Goal: Task Accomplishment & Management: Manage account settings

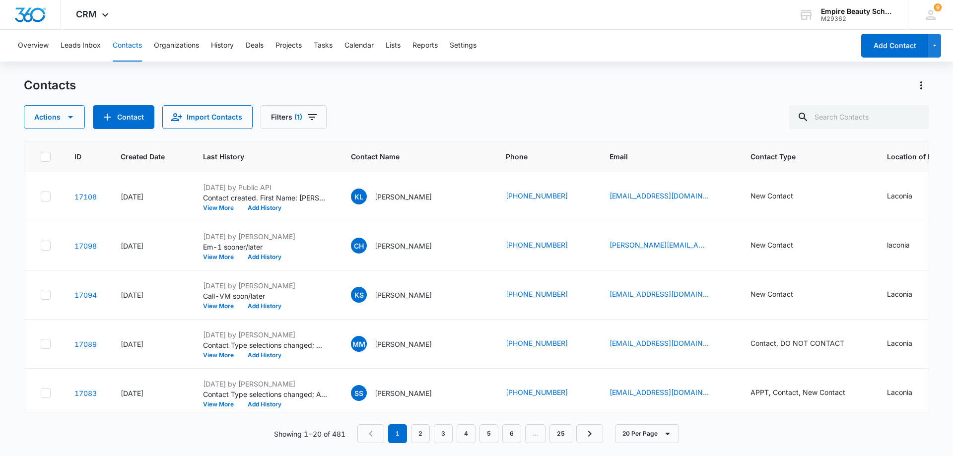
scroll to position [0, 258]
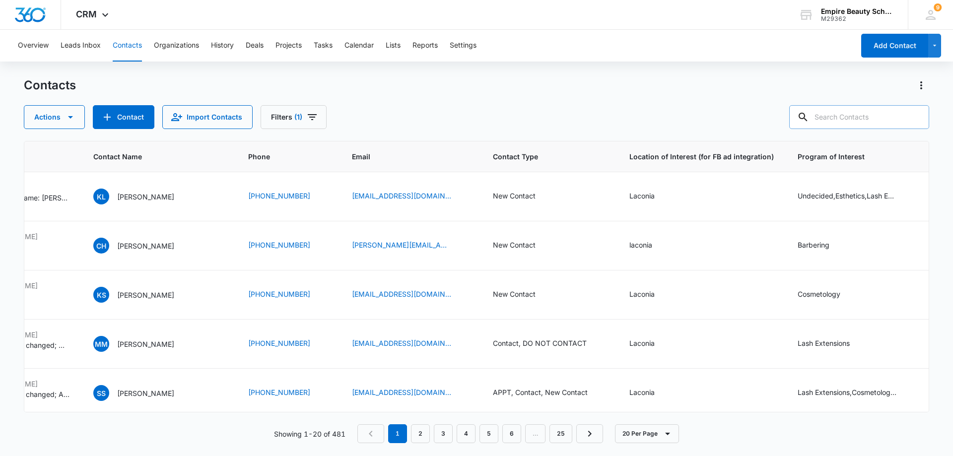
click at [854, 114] on input "text" at bounding box center [859, 117] width 140 height 24
type input "[PERSON_NAME]"
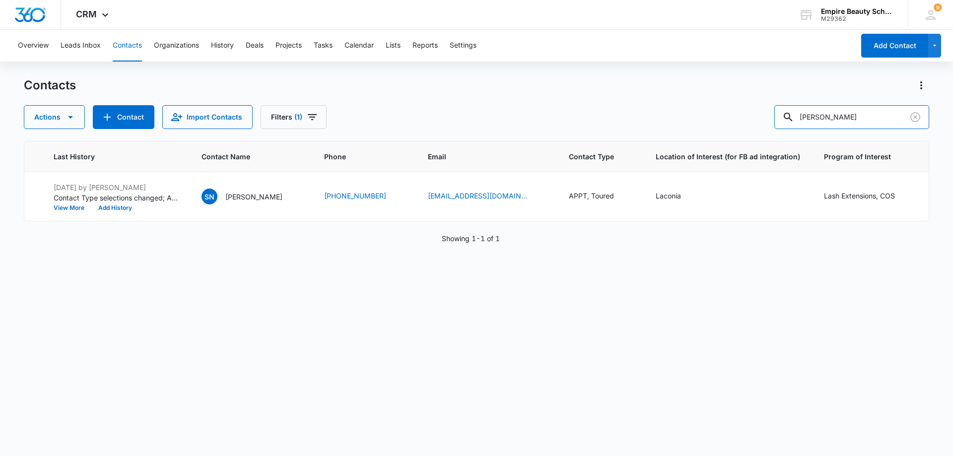
scroll to position [0, 121]
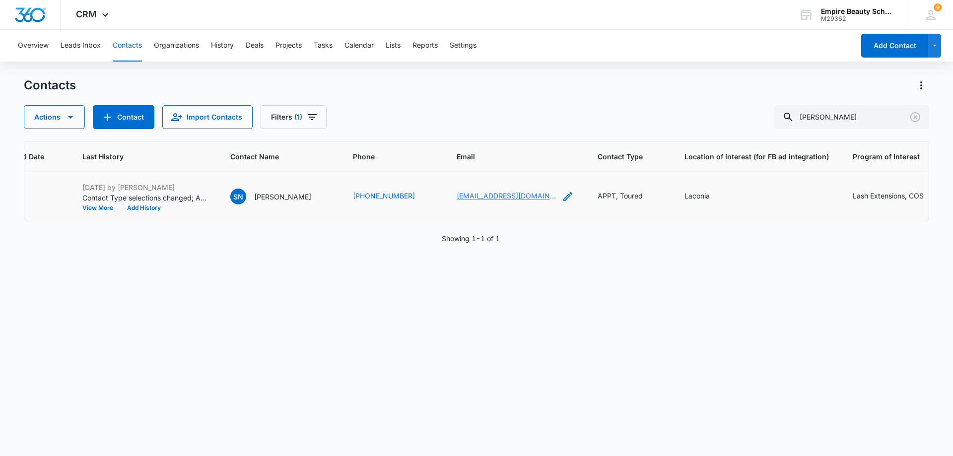
click at [457, 197] on link "[EMAIL_ADDRESS][DOMAIN_NAME]" at bounding box center [506, 196] width 99 height 10
click at [914, 113] on icon "Clear" at bounding box center [915, 117] width 10 height 10
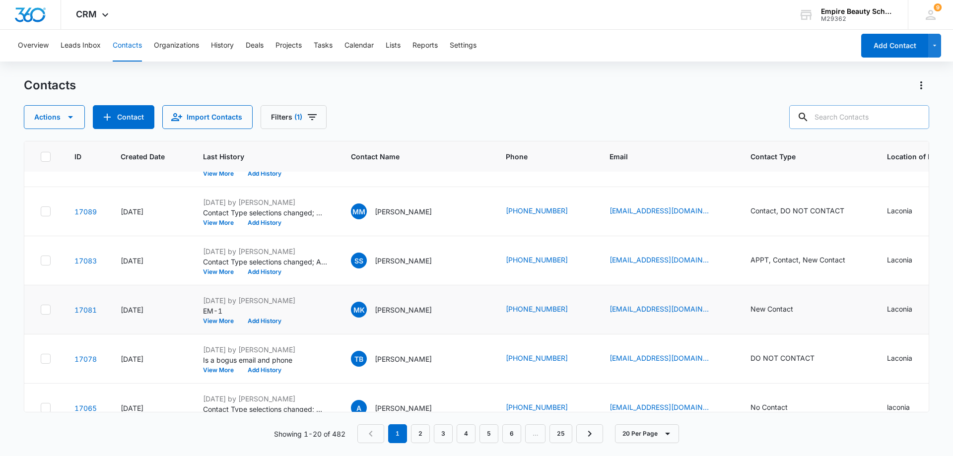
scroll to position [199, 0]
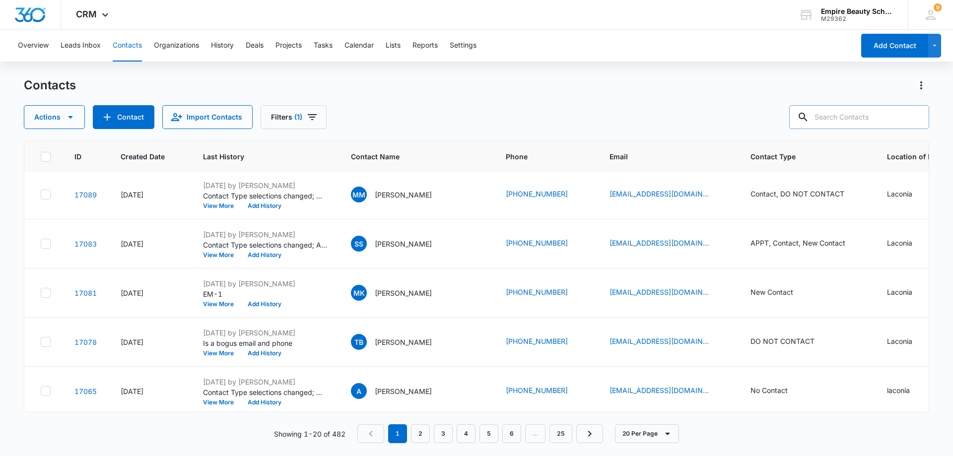
click at [448, 100] on div "Contacts Actions Contact Import Contacts Filters (1)" at bounding box center [476, 103] width 905 height 52
click at [314, 116] on icon "Filters" at bounding box center [312, 117] width 12 height 12
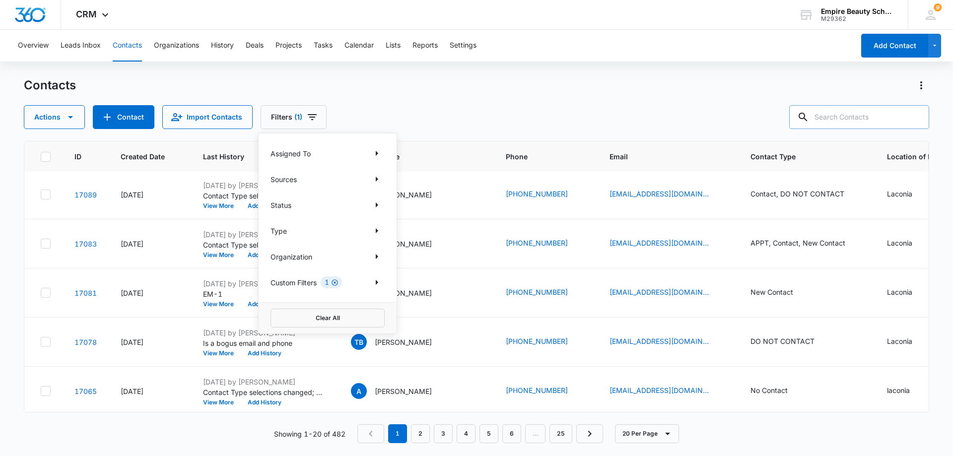
click at [335, 285] on icon "Clear" at bounding box center [334, 282] width 7 height 7
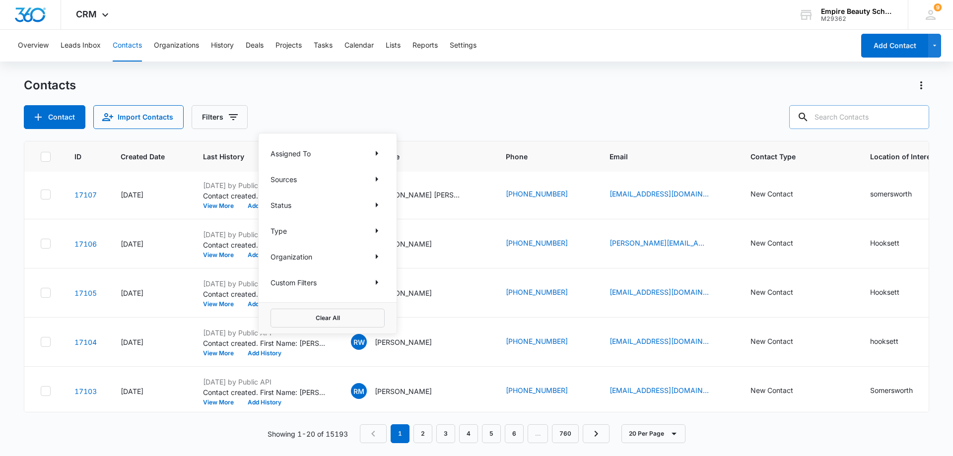
scroll to position [0, 0]
click at [337, 88] on div "Contacts" at bounding box center [476, 85] width 905 height 16
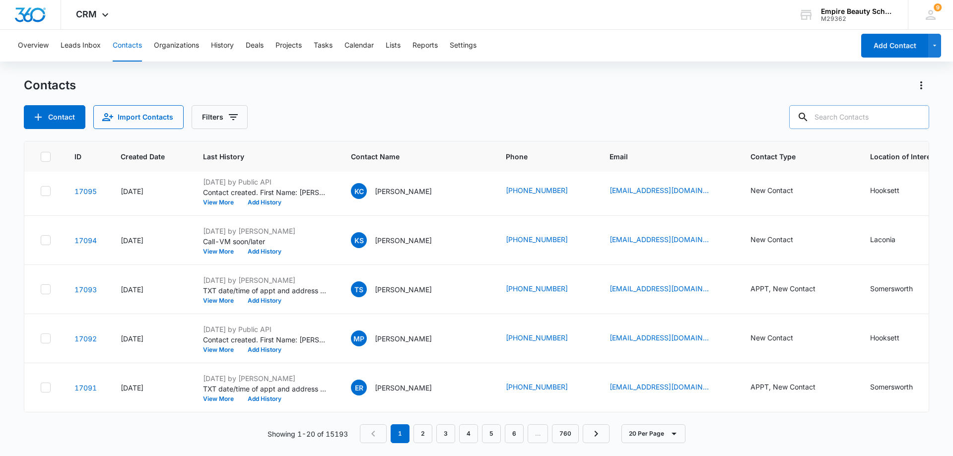
scroll to position [750, 0]
click at [416, 431] on link "2" at bounding box center [423, 433] width 19 height 19
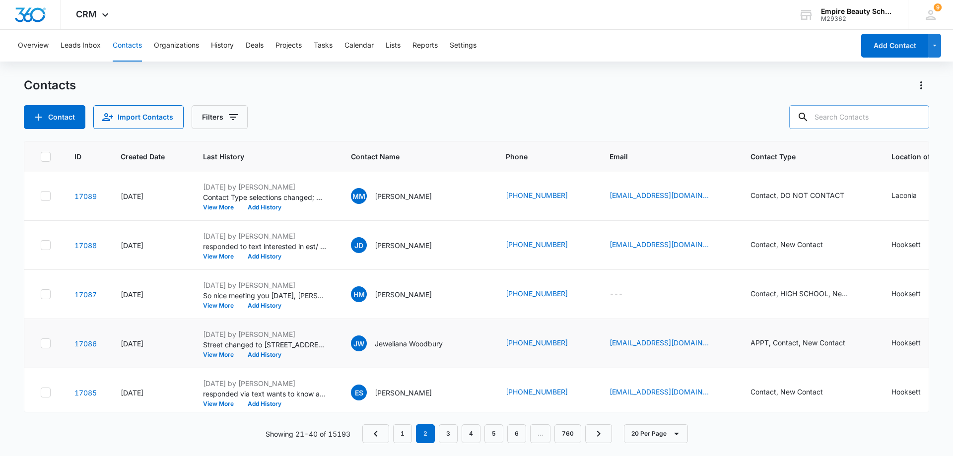
scroll to position [0, 0]
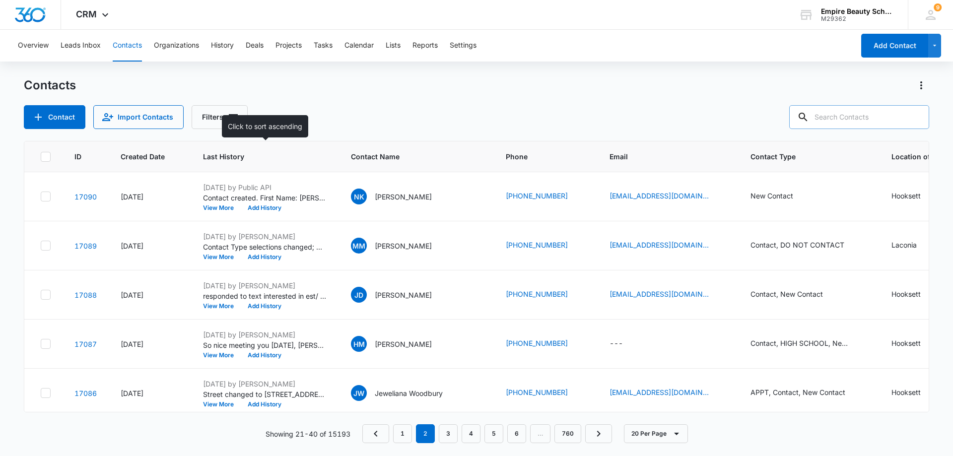
click at [323, 158] on div at bounding box center [322, 156] width 10 height 10
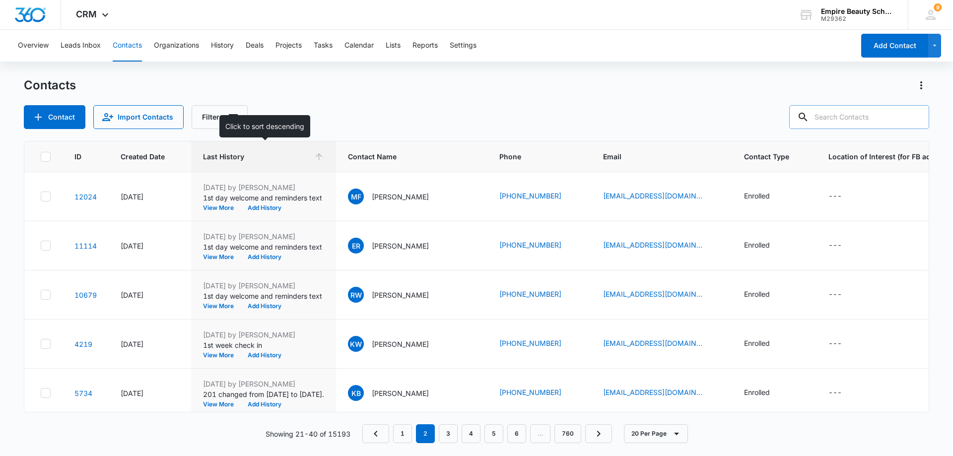
click at [323, 157] on icon at bounding box center [319, 156] width 10 height 10
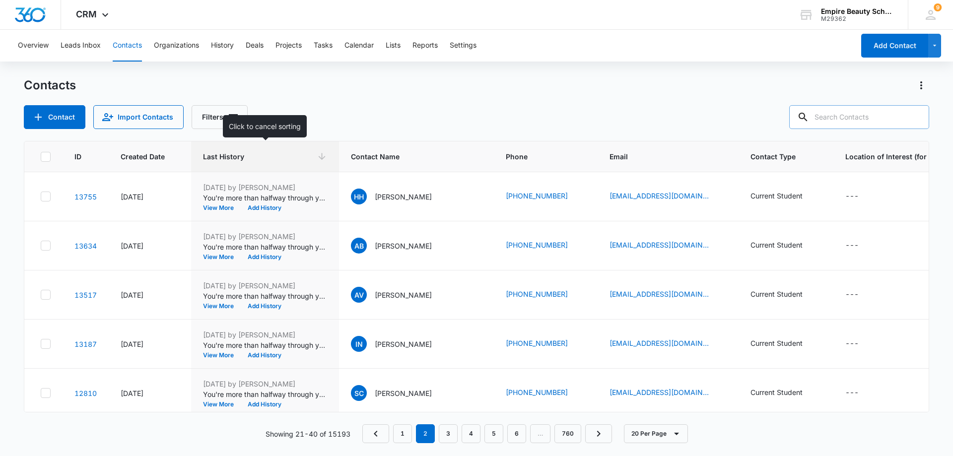
click at [322, 159] on icon at bounding box center [322, 156] width 7 height 7
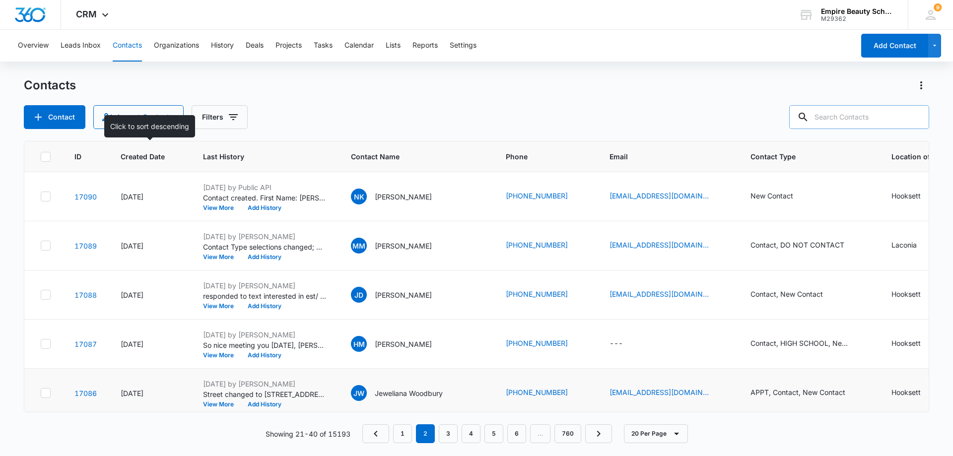
click at [184, 157] on th "Created Date" at bounding box center [150, 156] width 82 height 31
click at [173, 155] on icon at bounding box center [174, 156] width 10 height 10
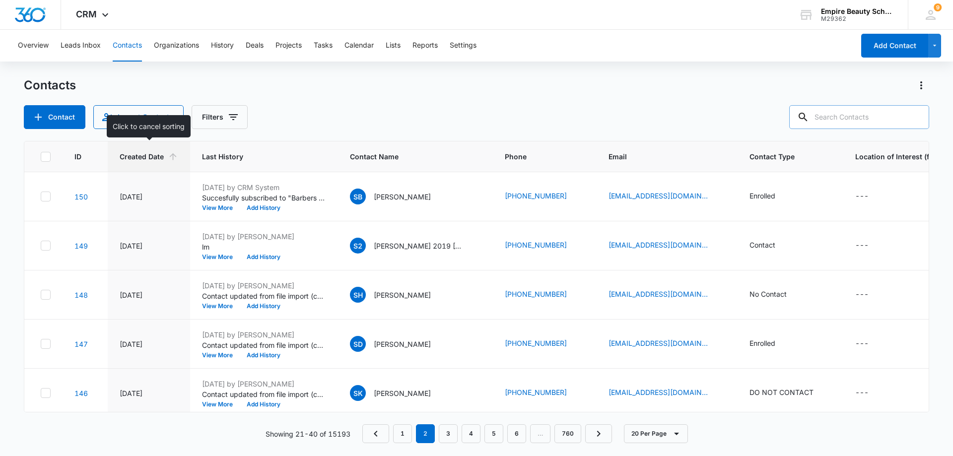
click at [173, 153] on icon at bounding box center [173, 156] width 10 height 10
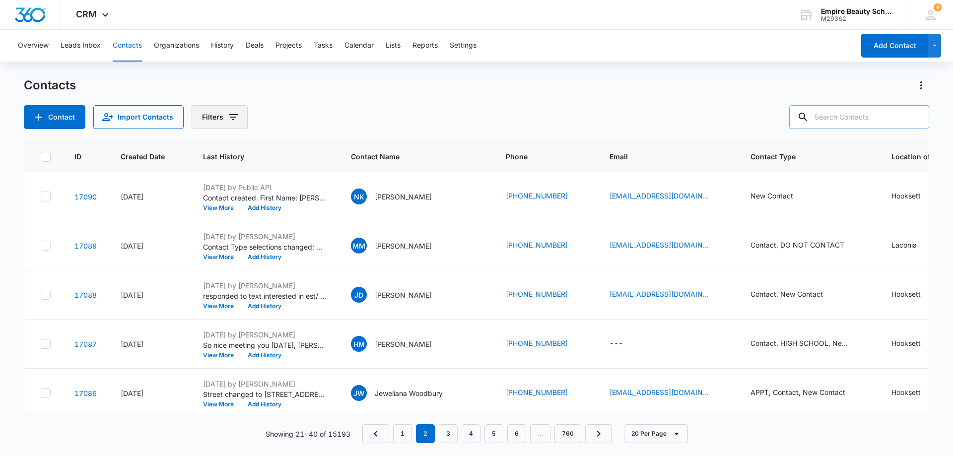
click at [233, 121] on icon "Filters" at bounding box center [233, 117] width 12 height 12
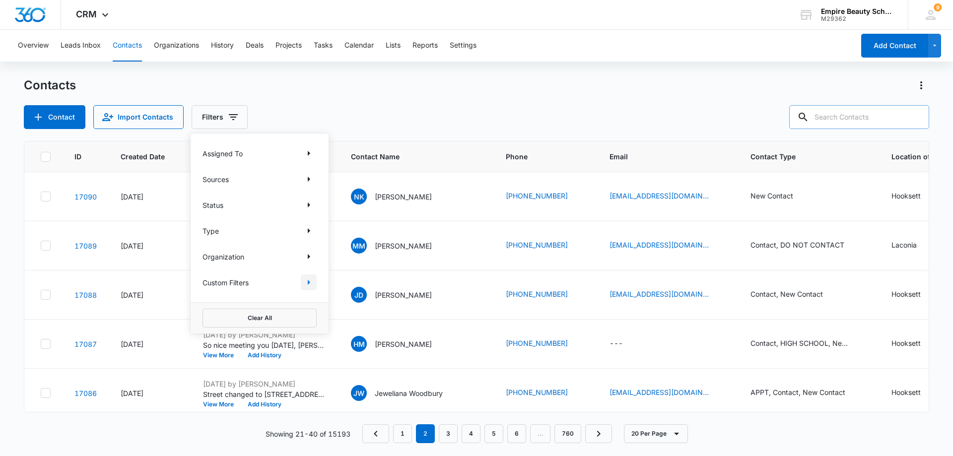
click at [306, 280] on icon "Show Custom Filters filters" at bounding box center [309, 283] width 12 height 12
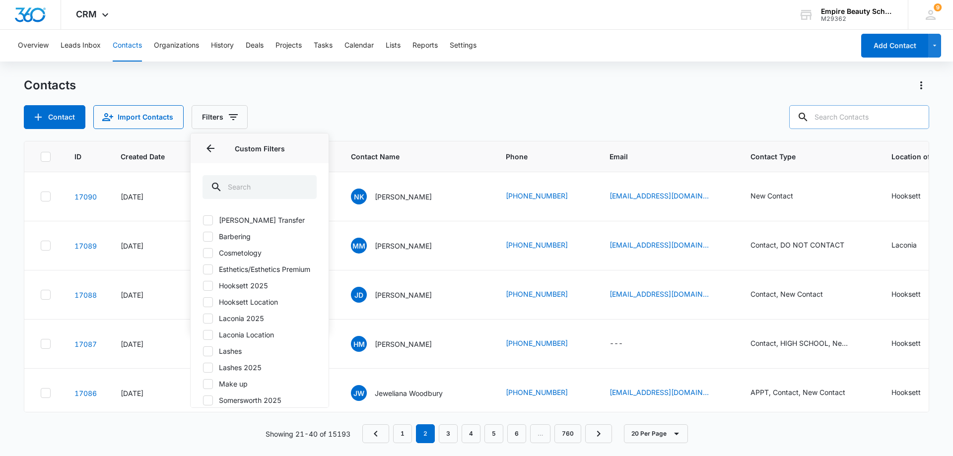
click at [206, 323] on icon at bounding box center [208, 318] width 9 height 9
click at [203, 319] on input "Laconia 2025" at bounding box center [203, 318] width 0 height 0
checkbox input "true"
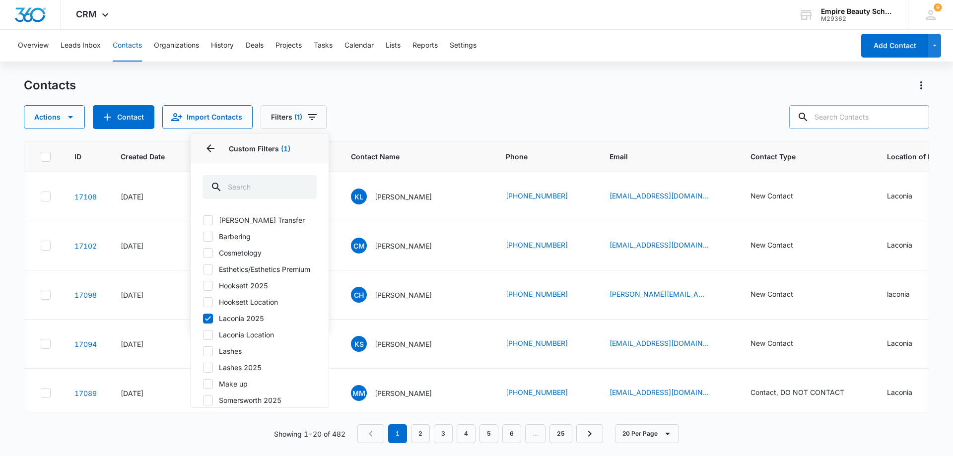
click at [389, 101] on div "Contacts Actions Contact Import Contacts Filters (1) Assigned To Sources Status…" at bounding box center [476, 103] width 905 height 52
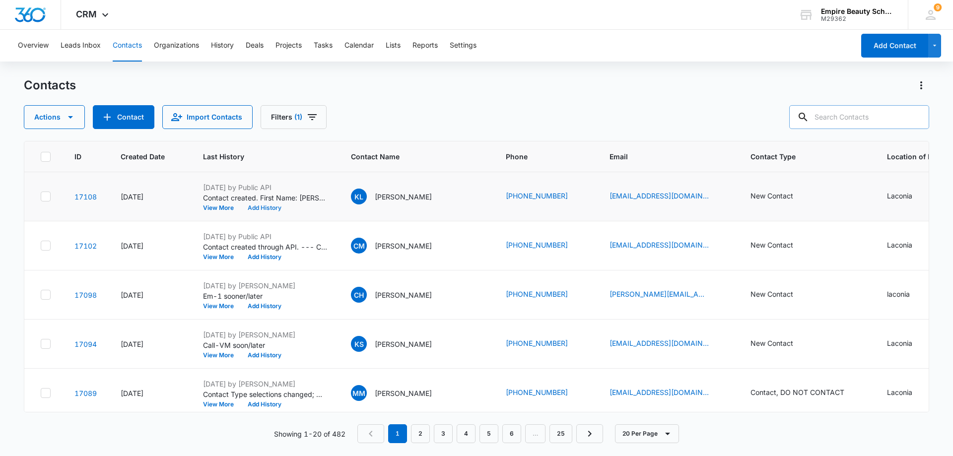
click at [278, 208] on button "Add History" at bounding box center [265, 208] width 48 height 6
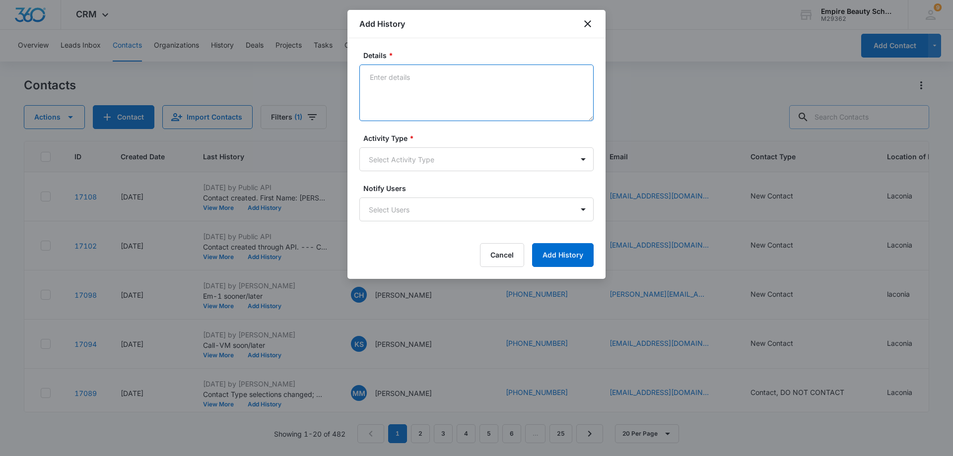
click at [463, 70] on textarea "Details *" at bounding box center [476, 93] width 234 height 57
type textarea "Voicemail with contact info"
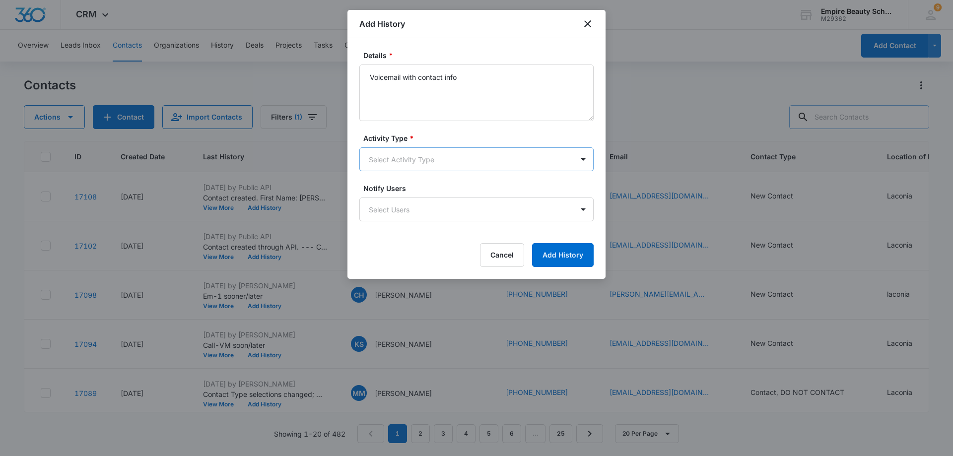
click at [414, 158] on body "CRM Apps Forms CRM Email Shop Payments POS Files Brand Settings AI Assistant Em…" at bounding box center [476, 228] width 953 height 456
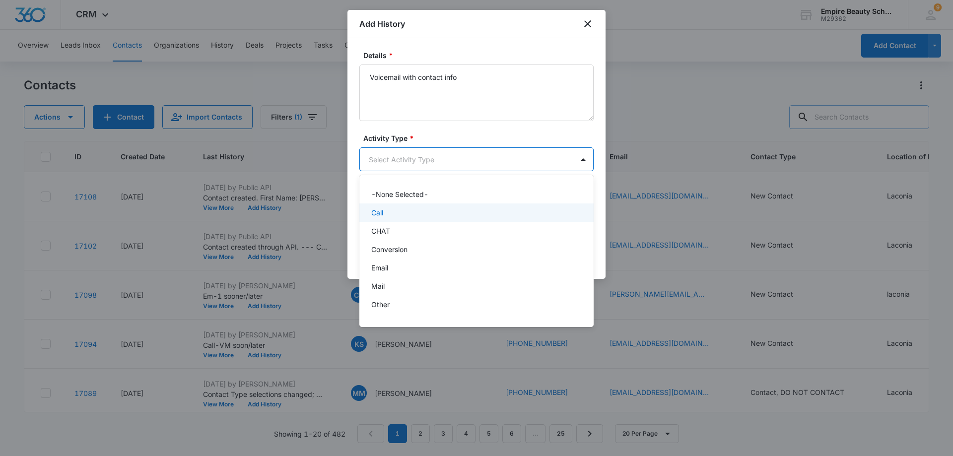
click at [379, 207] on div "Call" at bounding box center [476, 213] width 234 height 18
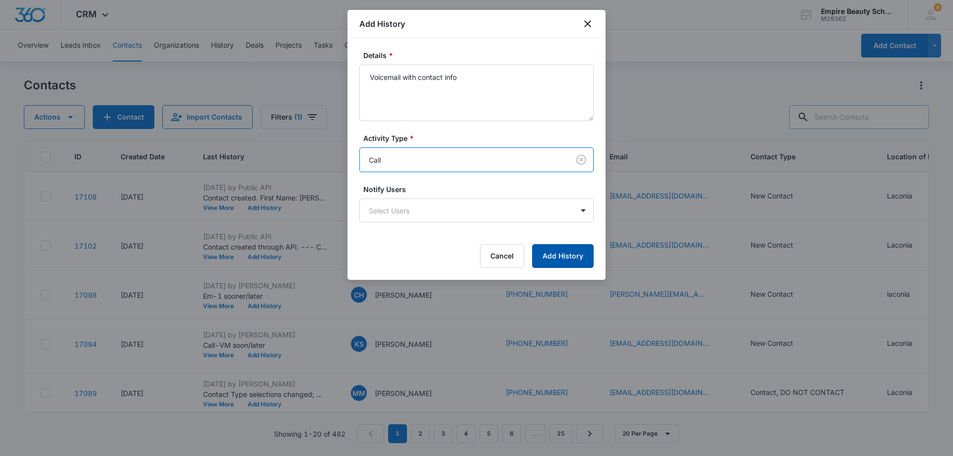
click at [573, 254] on button "Add History" at bounding box center [563, 256] width 62 height 24
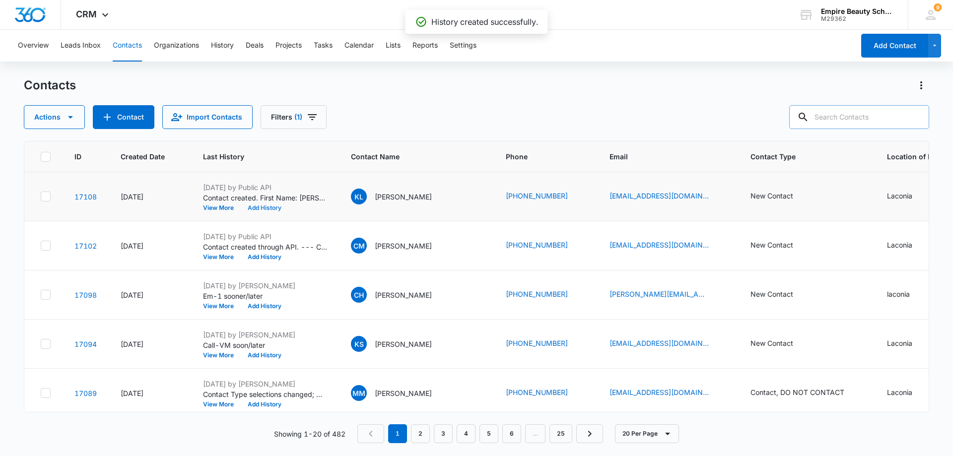
click at [259, 207] on button "Add History" at bounding box center [265, 208] width 48 height 6
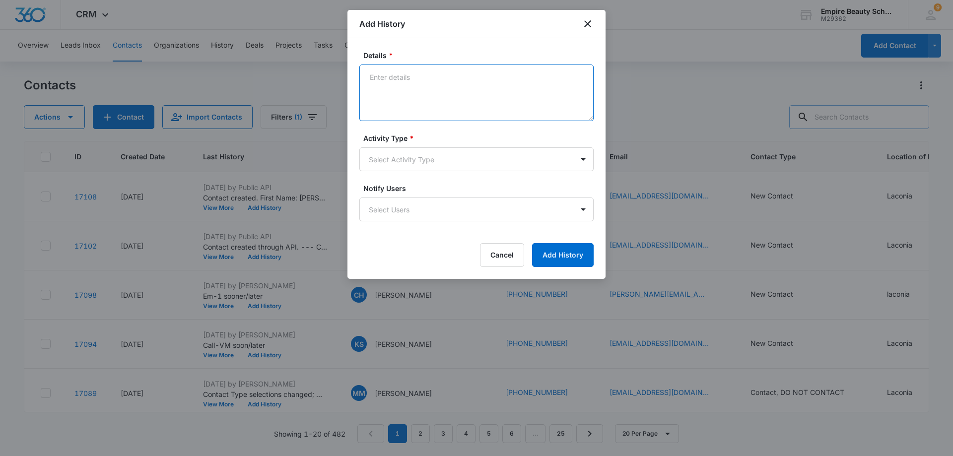
click at [421, 76] on textarea "Details *" at bounding box center [476, 93] width 234 height 57
type textarea "Text 1 Sooner or later?"
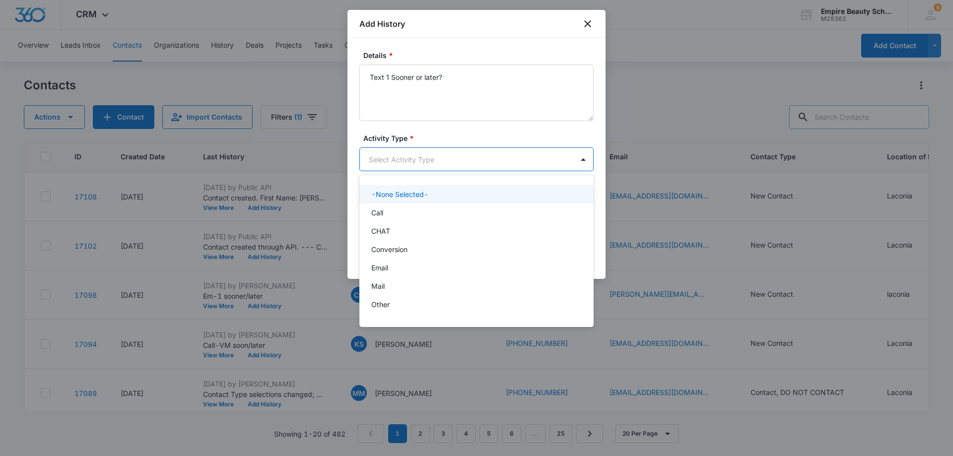
click at [439, 154] on body "CRM Apps Forms CRM Email Shop Payments POS Files Brand Settings AI Assistant Em…" at bounding box center [476, 228] width 953 height 456
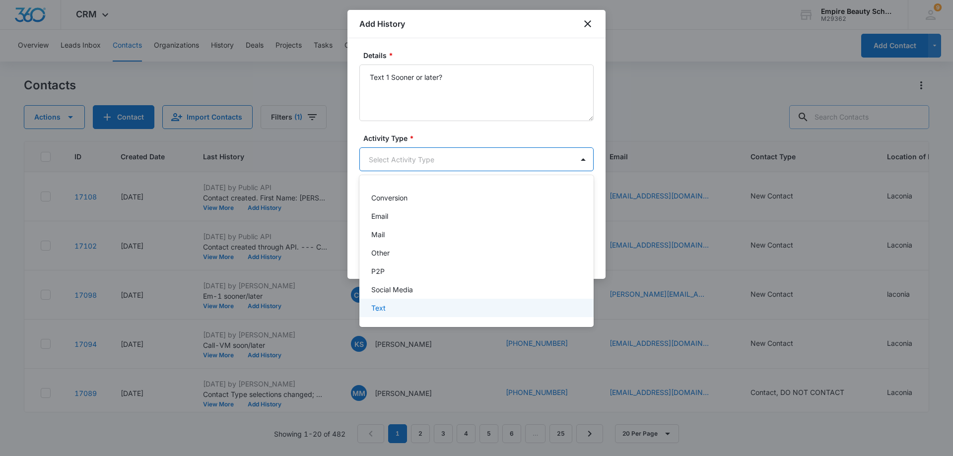
click at [382, 305] on p "Text" at bounding box center [378, 308] width 14 height 10
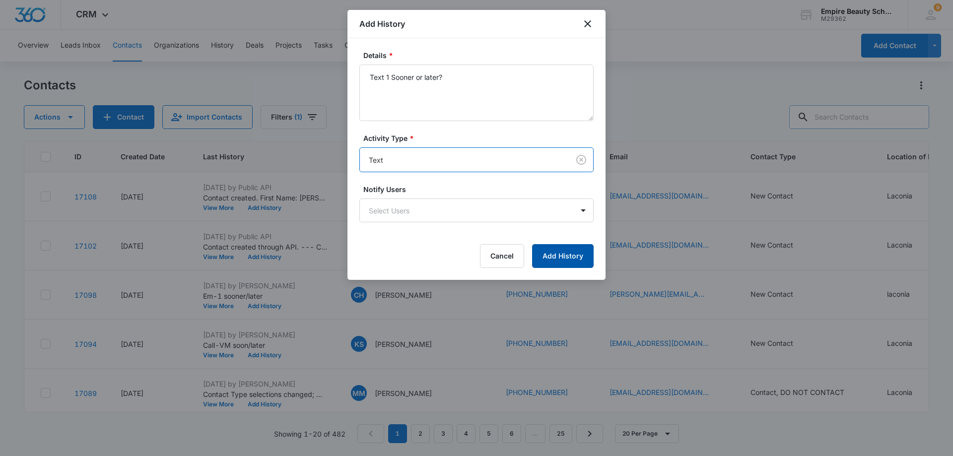
click at [571, 262] on button "Add History" at bounding box center [563, 256] width 62 height 24
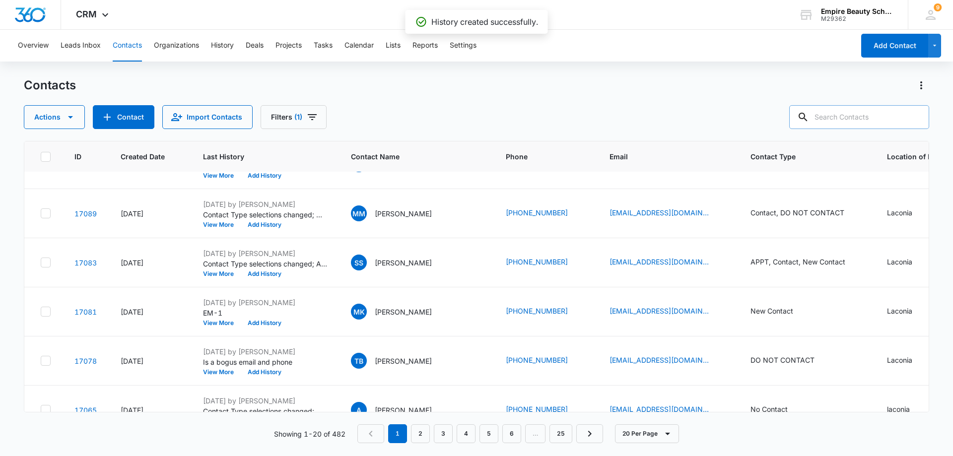
scroll to position [199, 0]
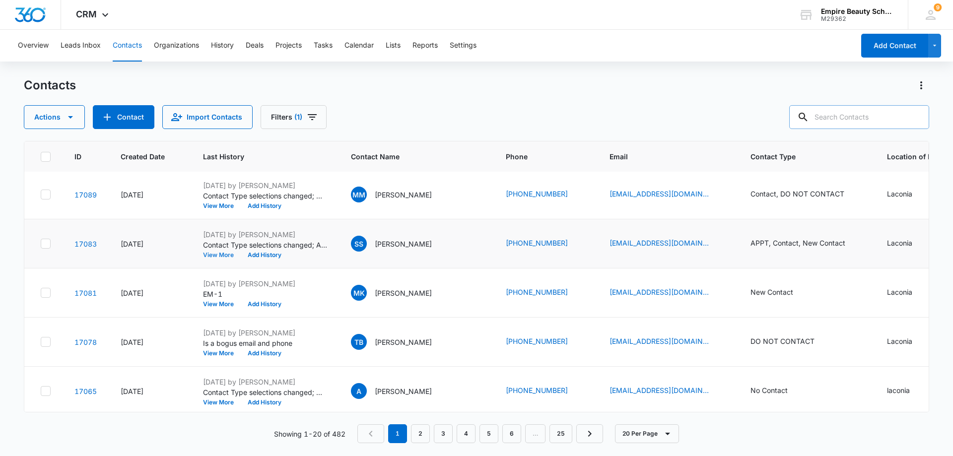
click at [227, 254] on button "View More" at bounding box center [222, 255] width 38 height 6
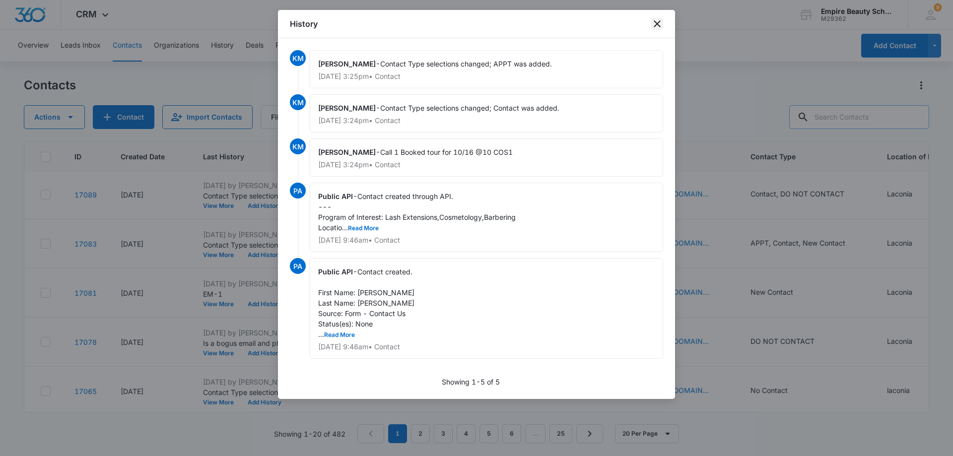
click at [658, 24] on icon "close" at bounding box center [657, 23] width 7 height 7
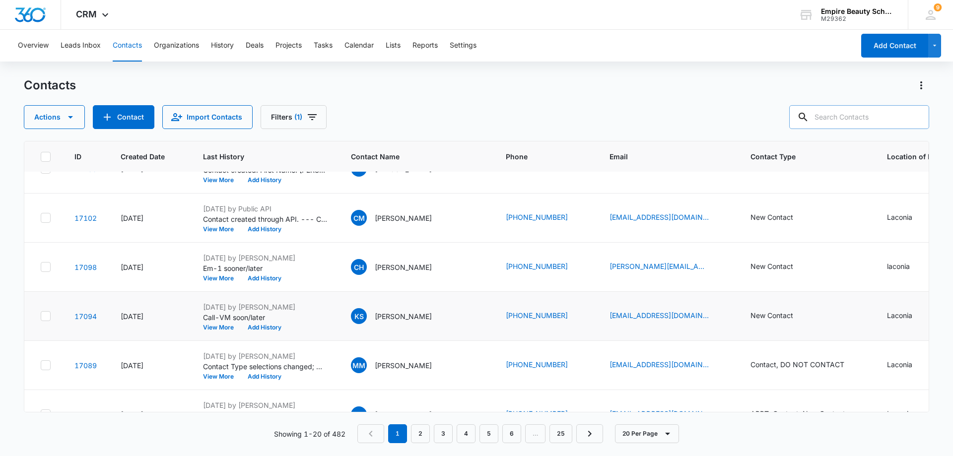
scroll to position [0, 0]
